Goal: Find specific page/section: Find specific page/section

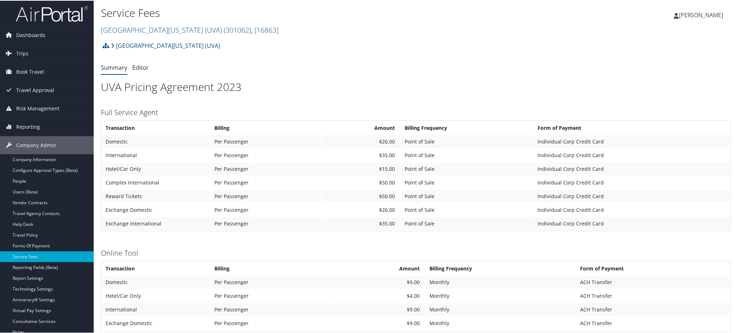
click at [66, 11] on img at bounding box center [52, 13] width 72 height 17
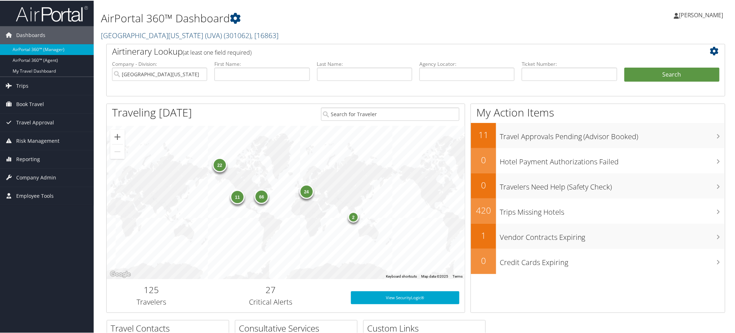
click at [251, 36] on span ", [ 16863 ]" at bounding box center [264, 35] width 27 height 10
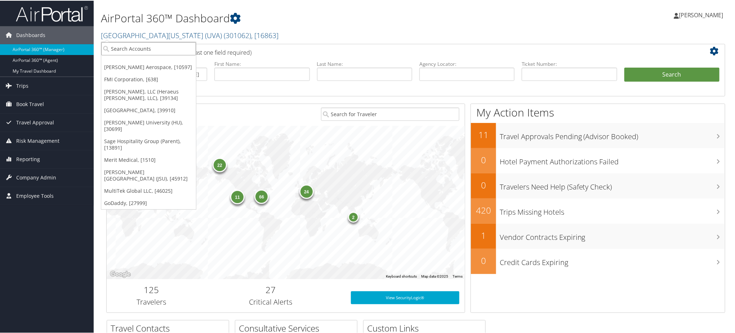
click at [183, 49] on input "search" at bounding box center [148, 47] width 95 height 13
type input "a"
type input "university of al"
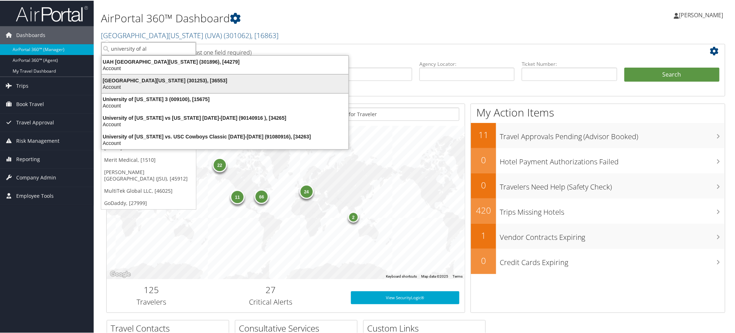
click at [220, 81] on div "University of Alabama (301253), [36553]" at bounding box center [224, 80] width 255 height 6
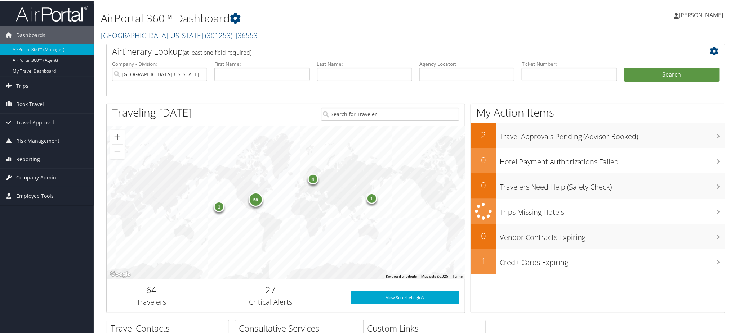
click at [45, 177] on span "Company Admin" at bounding box center [36, 177] width 40 height 18
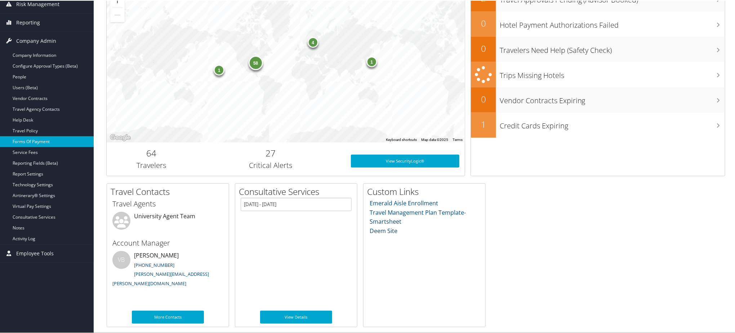
scroll to position [136, 0]
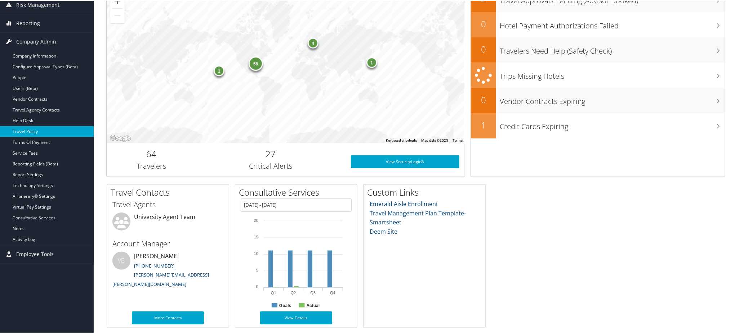
click at [50, 132] on link "Travel Policy" at bounding box center [47, 131] width 94 height 11
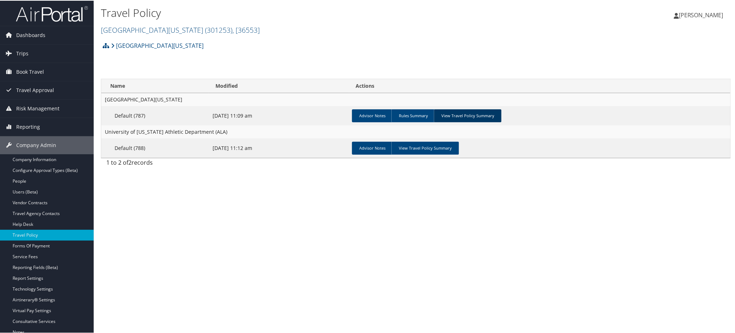
click at [465, 114] on link "View Travel Policy Summary" at bounding box center [468, 115] width 68 height 13
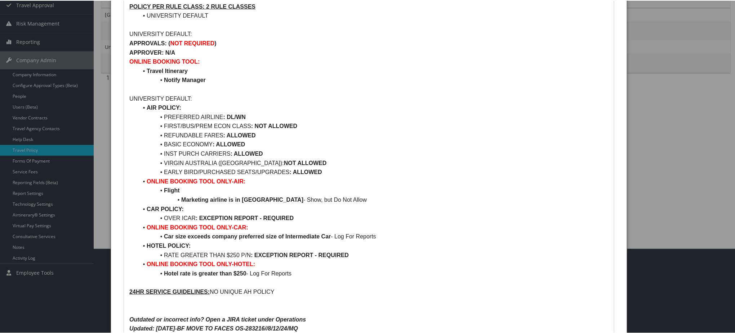
scroll to position [105, 0]
